Goal: Entertainment & Leisure: Consume media (video, audio)

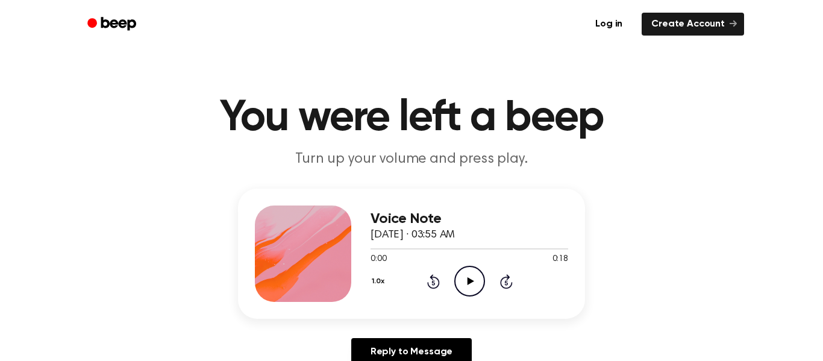
click at [476, 275] on icon "Play Audio" at bounding box center [469, 281] width 31 height 31
drag, startPoint x: 477, startPoint y: 249, endPoint x: 348, endPoint y: 236, distance: 129.7
click at [348, 236] on div "Voice Note [DATE] · 03:55 AM 0:10 0:18 Your browser does not support the [objec…" at bounding box center [411, 254] width 347 height 130
click at [437, 283] on icon "Rewind 5 seconds" at bounding box center [433, 282] width 13 height 16
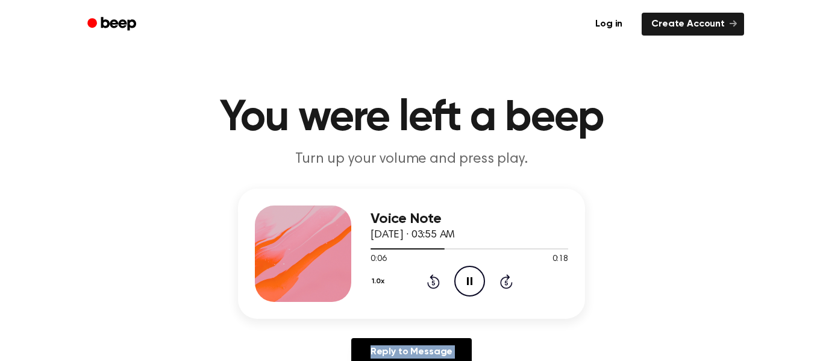
click at [437, 283] on icon "Rewind 5 seconds" at bounding box center [433, 282] width 13 height 16
click at [463, 289] on icon "Play Audio" at bounding box center [469, 281] width 31 height 31
click at [463, 286] on icon "Play Audio" at bounding box center [469, 281] width 31 height 31
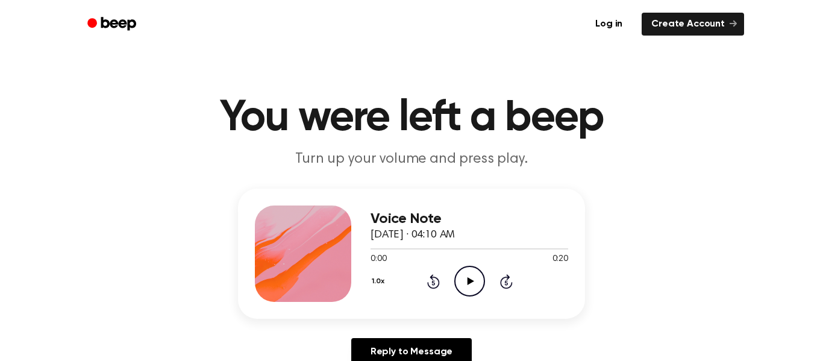
click at [468, 290] on icon "Play Audio" at bounding box center [469, 281] width 31 height 31
click at [466, 277] on icon "Play Audio" at bounding box center [469, 281] width 31 height 31
